Goal: Transaction & Acquisition: Subscribe to service/newsletter

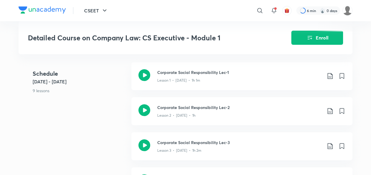
scroll to position [246, 0]
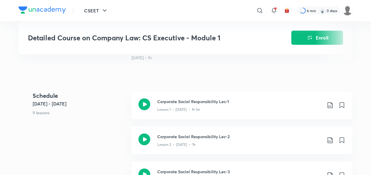
scroll to position [216, 0]
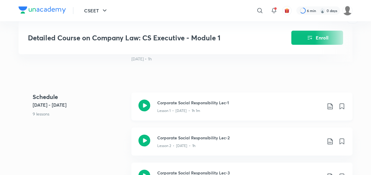
click at [146, 111] on icon at bounding box center [144, 105] width 12 height 12
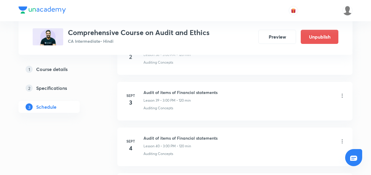
scroll to position [2127, 0]
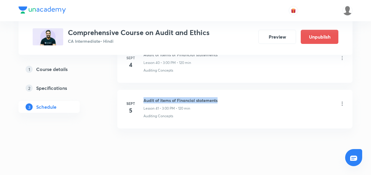
drag, startPoint x: 143, startPoint y: 90, endPoint x: 219, endPoint y: 86, distance: 75.3
click at [219, 90] on li "Sept 5 Audit of items of Financial statements Lesson 41 • 3:00 PM • 120 min Aud…" at bounding box center [234, 109] width 235 height 38
copy h6 "Audit of items of Financial statements"
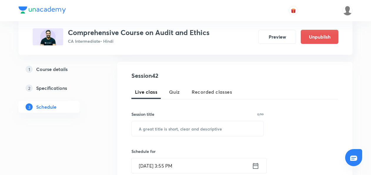
scroll to position [111, 0]
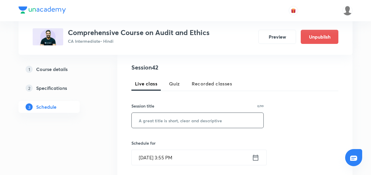
click at [139, 116] on input "text" at bounding box center [198, 120] width 132 height 15
paste input "Audit of items of Financial statements"
click at [139, 116] on input "Audit of items of Financial statements" at bounding box center [198, 120] width 132 height 15
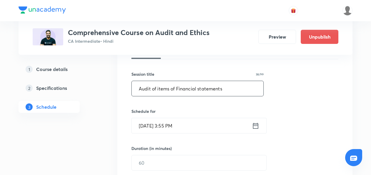
type input "Audit of items of Financial statements"
click at [252, 126] on icon at bounding box center [255, 125] width 7 height 8
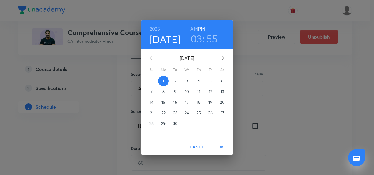
click at [163, 92] on p "8" at bounding box center [163, 91] width 2 height 6
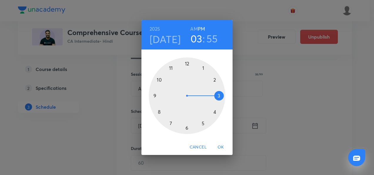
click at [218, 94] on div at bounding box center [187, 95] width 76 height 76
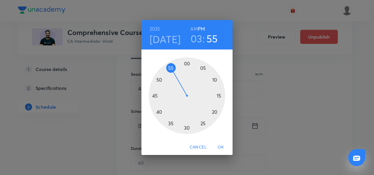
click at [187, 64] on div at bounding box center [187, 95] width 76 height 76
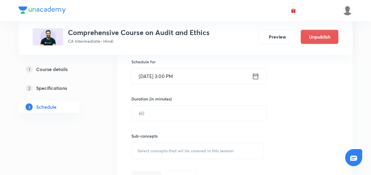
scroll to position [190, 0]
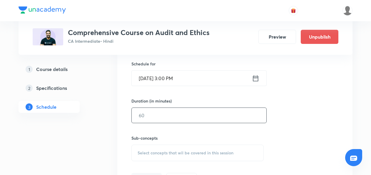
click at [141, 119] on input "text" at bounding box center [199, 115] width 135 height 15
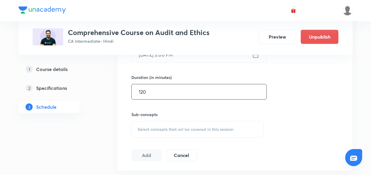
type input "120"
click at [141, 127] on span "Select concepts that wil be covered in this session" at bounding box center [186, 129] width 96 height 5
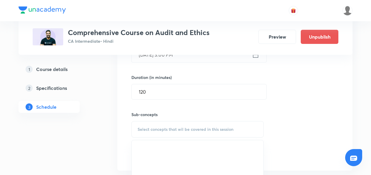
scroll to position [239, 0]
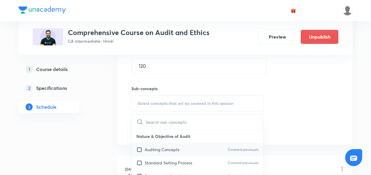
click at [139, 149] on input "checkbox" at bounding box center [140, 149] width 8 height 6
checkbox input "true"
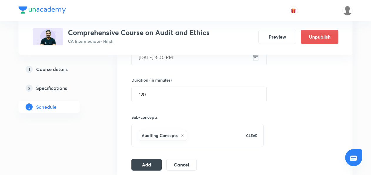
scroll to position [214, 0]
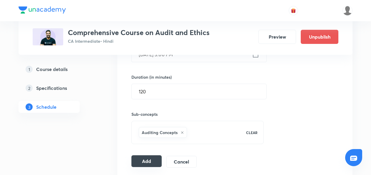
click at [146, 161] on button "Add" at bounding box center [146, 161] width 30 height 12
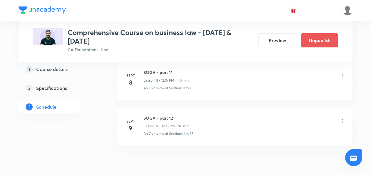
scroll to position [796, 0]
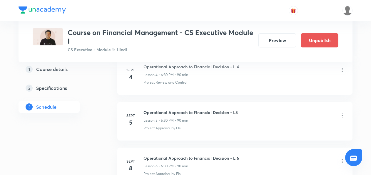
scroll to position [409, 0]
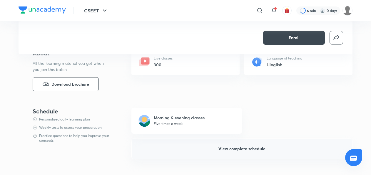
click at [243, 148] on span "View complete schedule" at bounding box center [241, 148] width 47 height 6
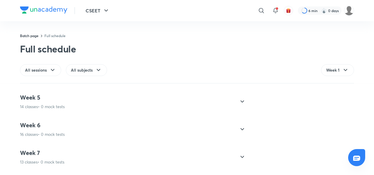
scroll to position [609, 0]
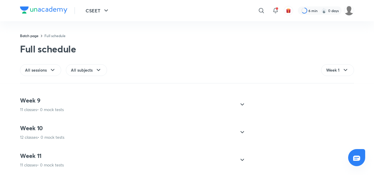
click at [86, 156] on div "Week 11 11 classes • 0 mock tests" at bounding box center [127, 160] width 215 height 16
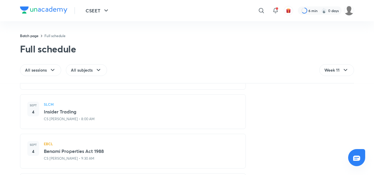
scroll to position [332, 0]
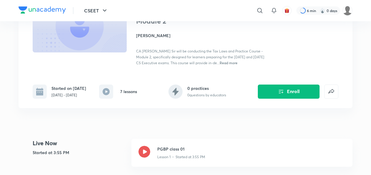
scroll to position [98, 0]
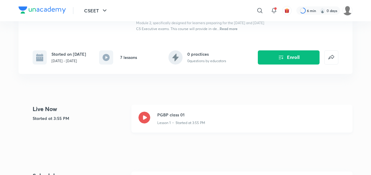
click at [145, 117] on icon at bounding box center [144, 117] width 12 height 12
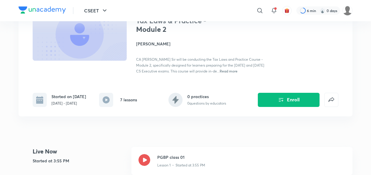
scroll to position [58, 0]
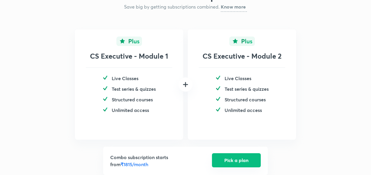
click at [229, 162] on button "Pick a plan" at bounding box center [236, 160] width 49 height 14
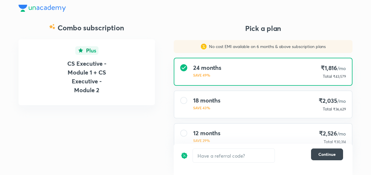
scroll to position [46, 0]
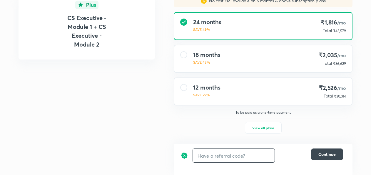
click at [205, 160] on input "text" at bounding box center [234, 155] width 82 height 14
type input "avc"
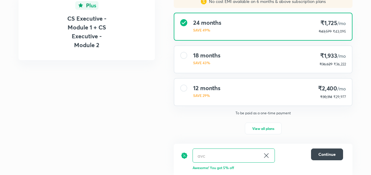
scroll to position [46, 0]
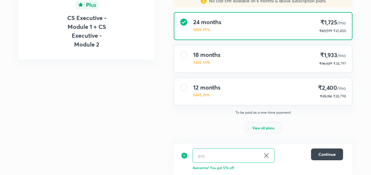
click at [259, 124] on button "View all plans" at bounding box center [263, 128] width 37 height 12
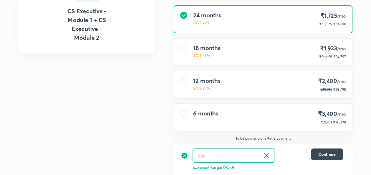
scroll to position [0, 0]
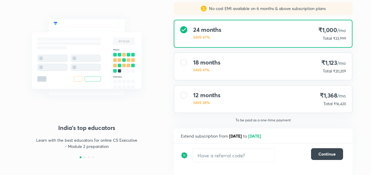
scroll to position [65, 0]
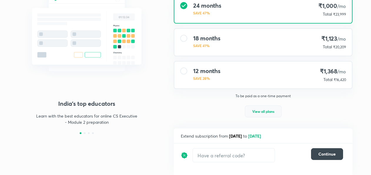
click at [260, 113] on span "View all plans" at bounding box center [263, 111] width 22 height 6
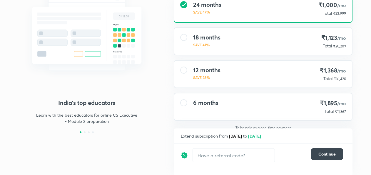
scroll to position [72, 0]
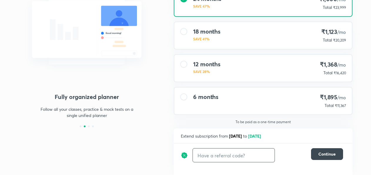
click at [207, 156] on input "text" at bounding box center [234, 155] width 82 height 14
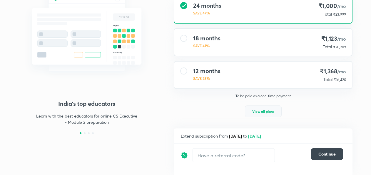
click at [260, 108] on span "View all plans" at bounding box center [263, 111] width 22 height 6
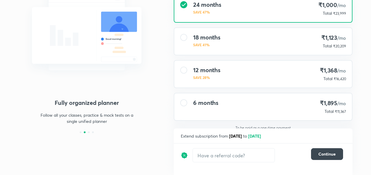
scroll to position [72, 0]
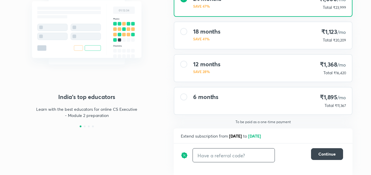
click at [215, 152] on input "text" at bounding box center [234, 155] width 82 height 14
type input "avc"
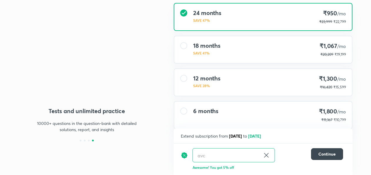
scroll to position [71, 0]
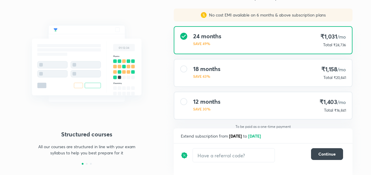
scroll to position [65, 0]
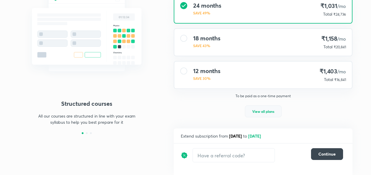
click at [267, 113] on span "View all plans" at bounding box center [263, 111] width 22 height 6
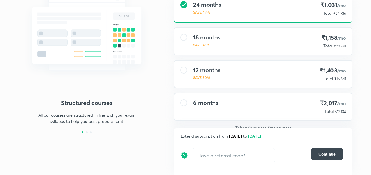
scroll to position [72, 0]
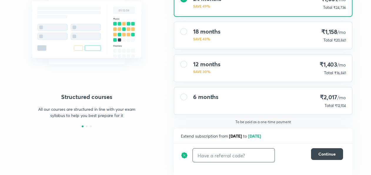
click at [207, 156] on input "text" at bounding box center [234, 155] width 82 height 14
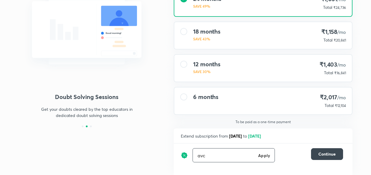
type input "avc"
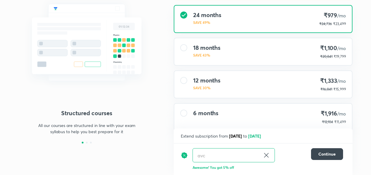
scroll to position [54, 0]
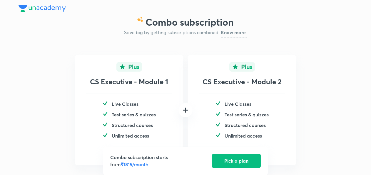
scroll to position [26, 0]
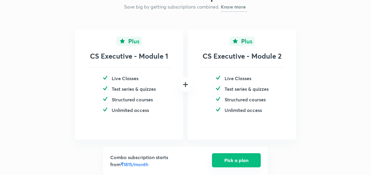
click at [232, 157] on button "Pick a plan" at bounding box center [236, 160] width 49 height 14
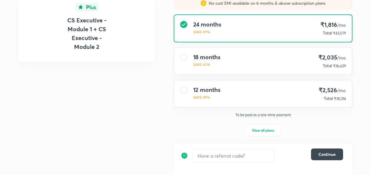
scroll to position [46, 0]
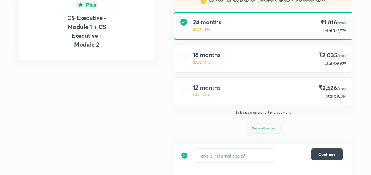
click at [254, 127] on span "View all plans" at bounding box center [263, 128] width 22 height 6
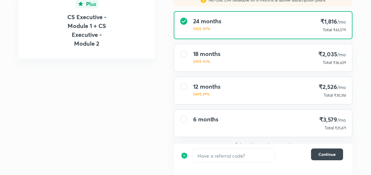
click at [201, 123] on h4 "6 months" at bounding box center [205, 118] width 25 height 7
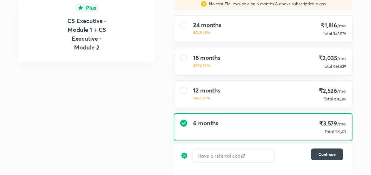
scroll to position [43, 0]
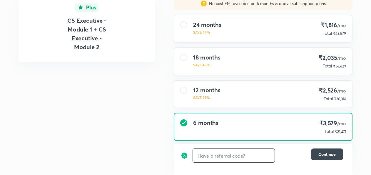
click at [200, 157] on input "text" at bounding box center [234, 155] width 82 height 14
type input "avc"
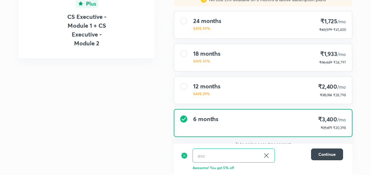
scroll to position [53, 0]
